Goal: Task Accomplishment & Management: Manage account settings

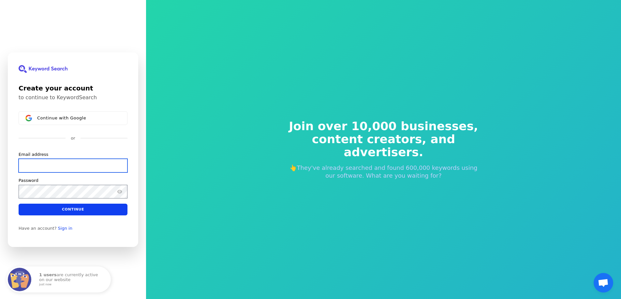
click at [41, 162] on input "Email address" at bounding box center [73, 166] width 109 height 14
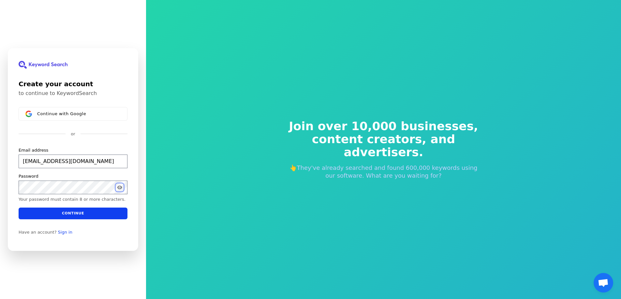
click at [118, 188] on icon "Show password" at bounding box center [119, 188] width 5 height 4
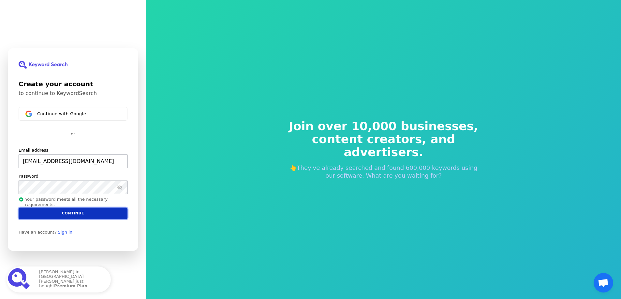
click at [72, 216] on button "Continue" at bounding box center [73, 214] width 109 height 12
type input "[EMAIL_ADDRESS][DOMAIN_NAME]"
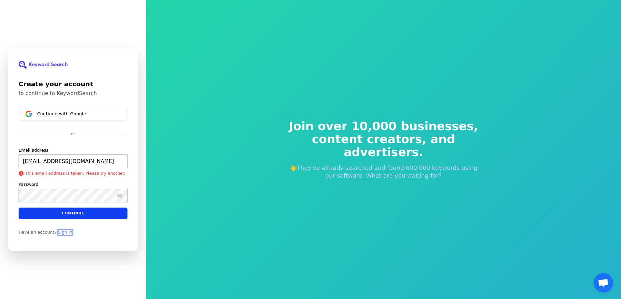
click at [58, 232] on link "Sign in" at bounding box center [65, 232] width 14 height 5
